Goal: Task Accomplishment & Management: Manage account settings

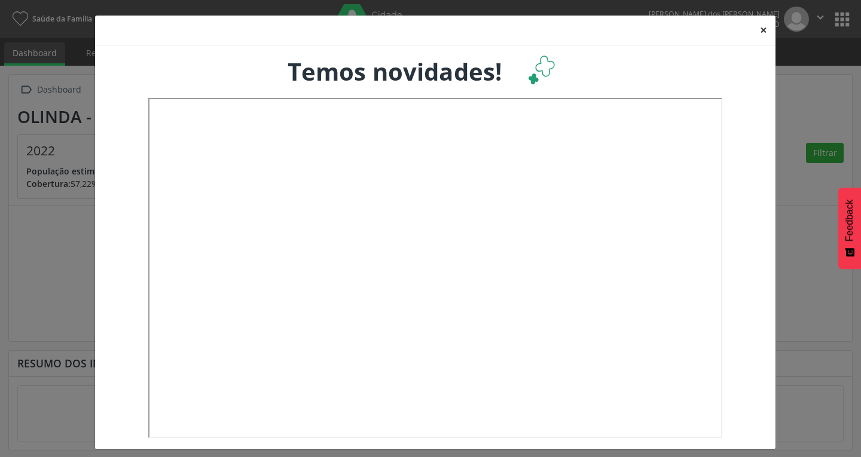
click at [756, 29] on button "×" at bounding box center [763, 30] width 24 height 29
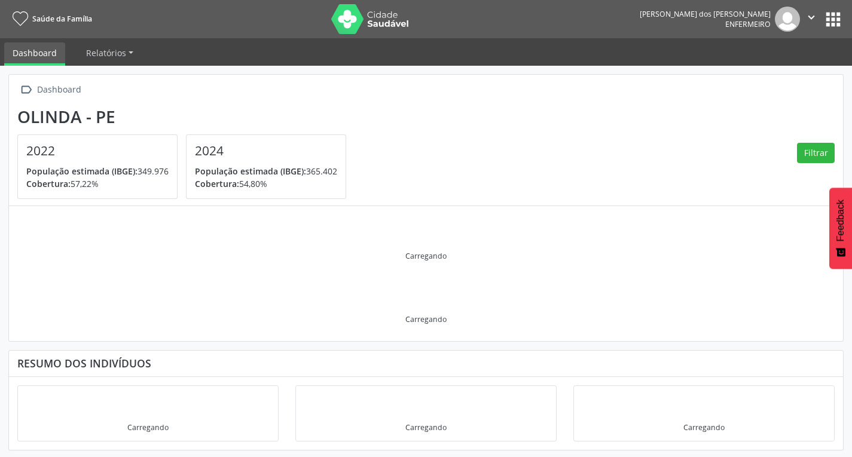
click at [815, 14] on icon "" at bounding box center [810, 17] width 13 height 13
click at [801, 44] on link "Configurações" at bounding box center [780, 47] width 82 height 17
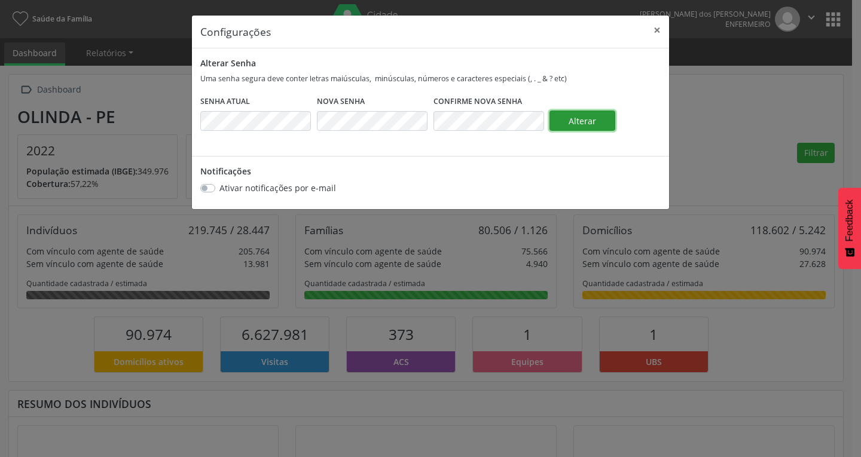
click at [595, 125] on span "Alterar" at bounding box center [581, 120] width 27 height 11
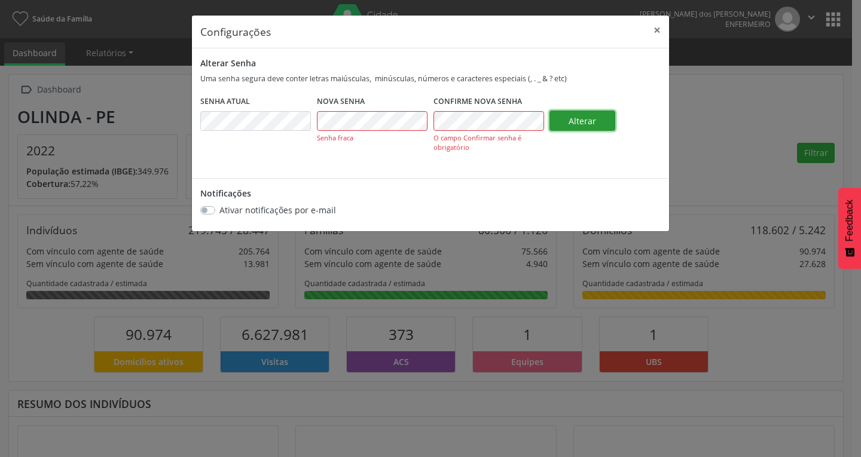
click at [597, 126] on button "Alterar" at bounding box center [582, 121] width 66 height 20
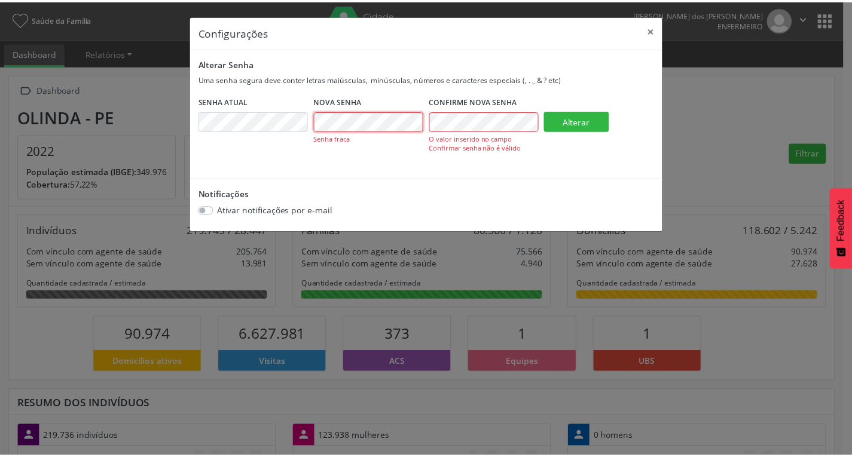
scroll to position [198, 278]
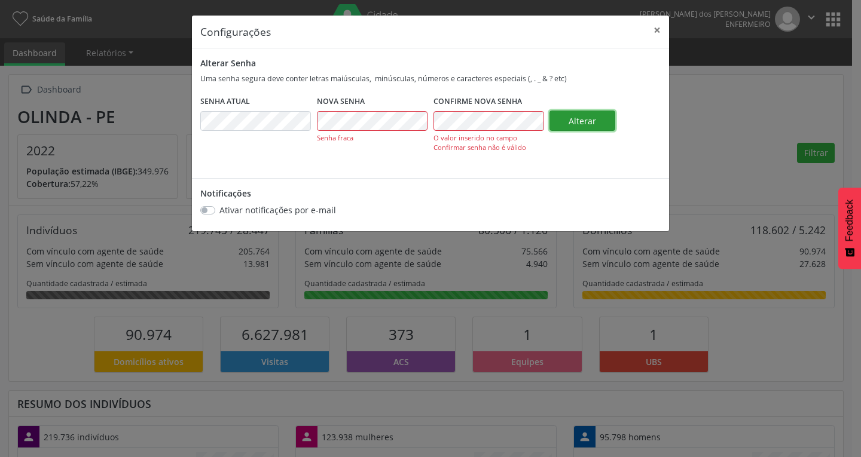
click at [556, 125] on button "Alterar" at bounding box center [582, 121] width 66 height 20
click at [579, 121] on span "Alterar" at bounding box center [581, 120] width 27 height 11
click at [578, 128] on button "Alterar" at bounding box center [582, 121] width 66 height 20
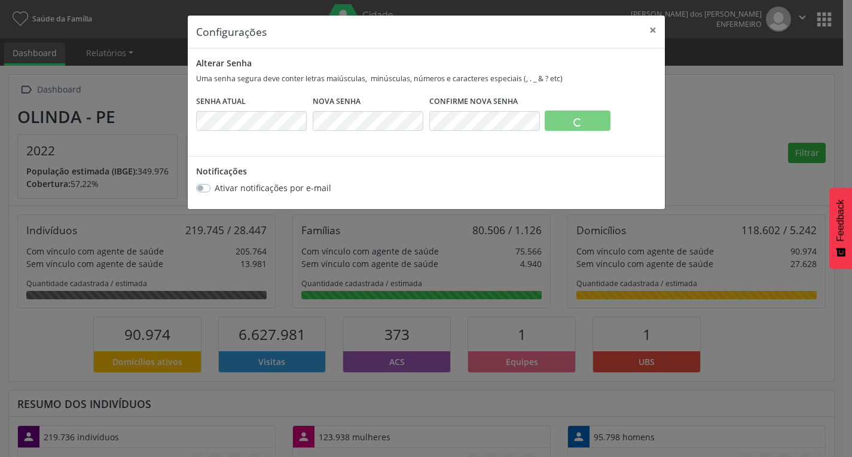
scroll to position [597400, 597320]
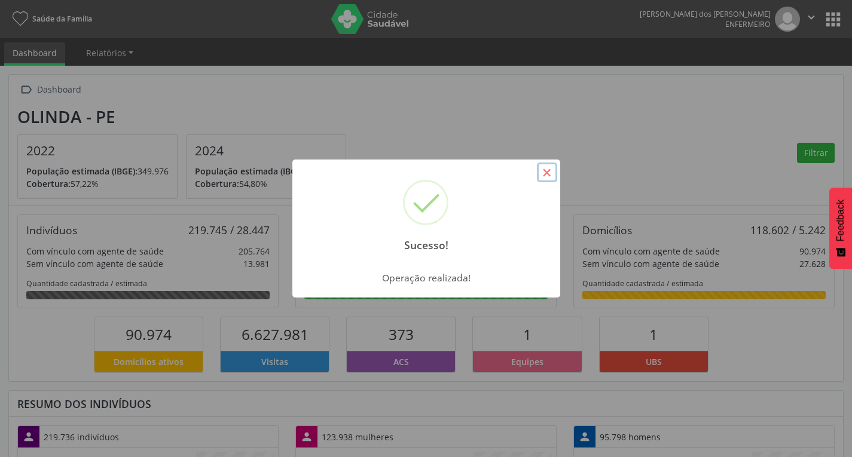
click at [544, 175] on button "×" at bounding box center [547, 173] width 20 height 20
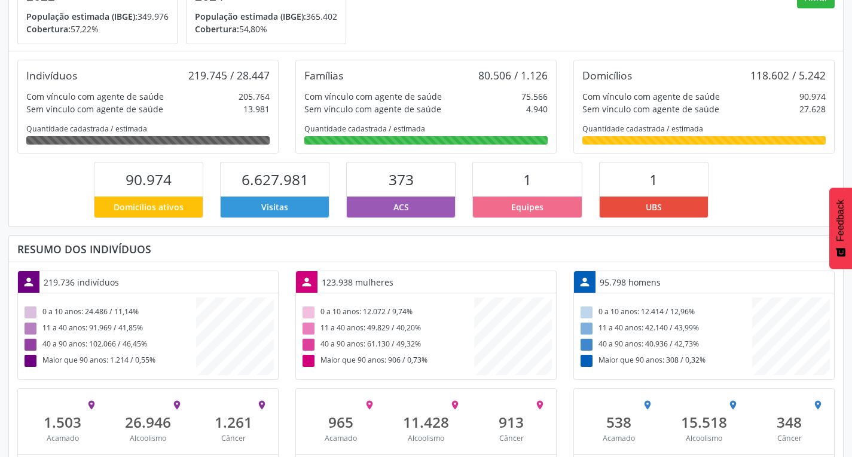
scroll to position [184, 0]
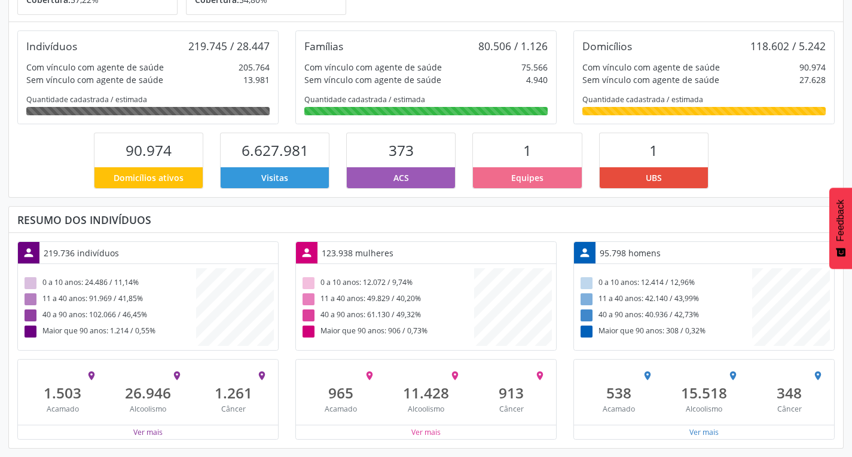
click at [409, 177] on div "ACS" at bounding box center [401, 177] width 108 height 21
click at [411, 157] on span "373" at bounding box center [400, 150] width 25 height 20
click at [457, 430] on div "Ver mais" at bounding box center [426, 432] width 260 height 15
click at [444, 436] on div "Ver mais" at bounding box center [426, 432] width 260 height 15
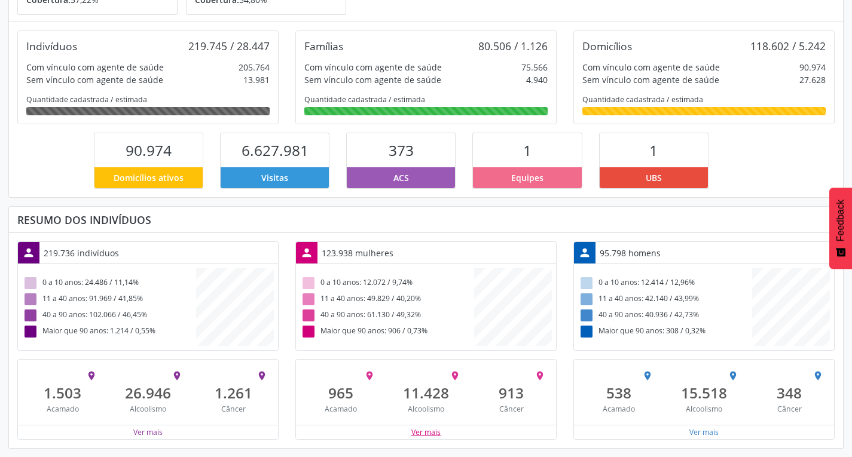
click at [415, 433] on button "Ver mais" at bounding box center [426, 432] width 30 height 11
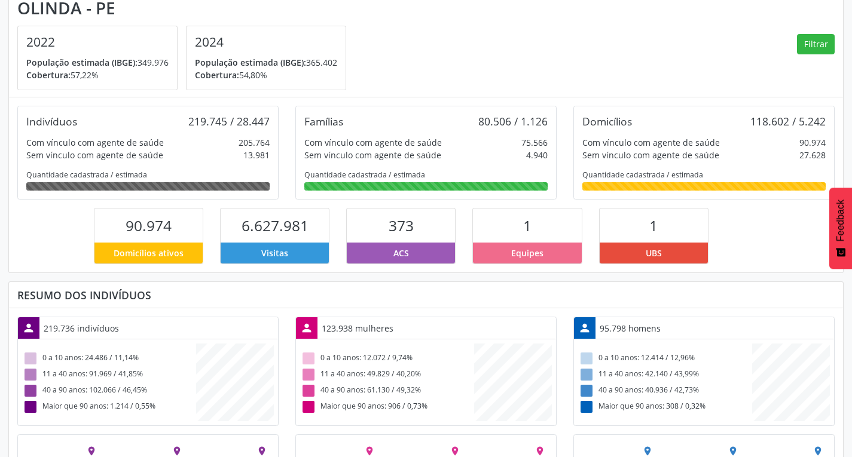
scroll to position [0, 0]
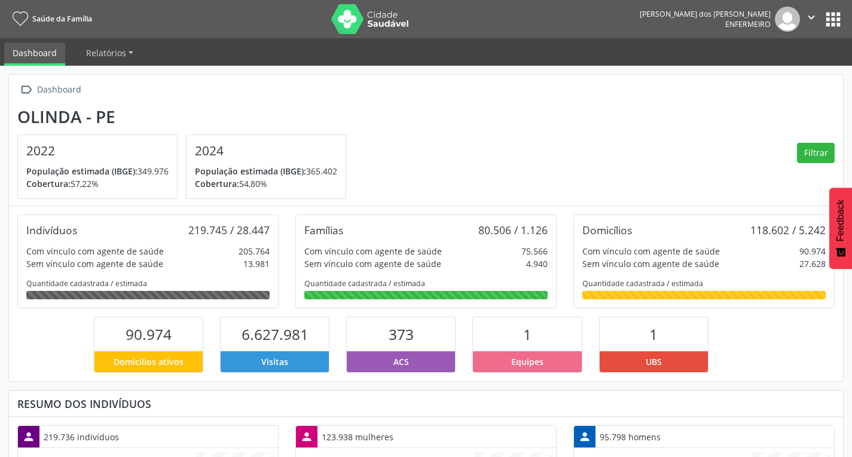
click at [832, 22] on button "apps" at bounding box center [832, 19] width 21 height 21
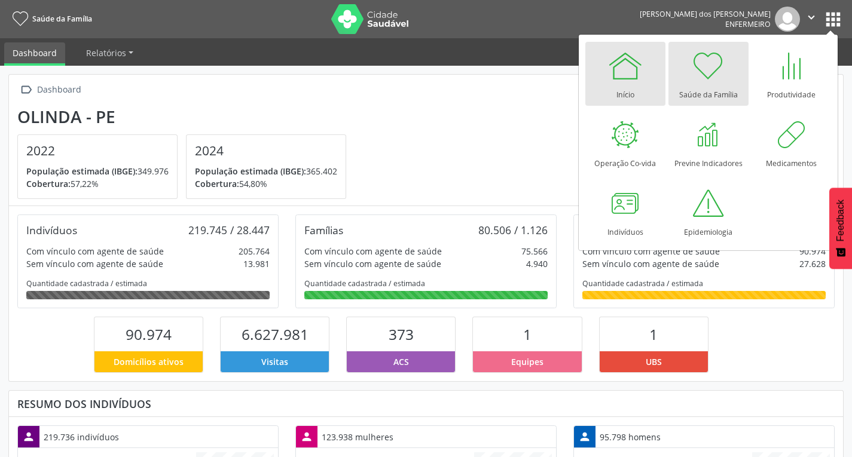
click at [642, 78] on link "Início" at bounding box center [625, 74] width 80 height 64
